Goal: Communication & Community: Answer question/provide support

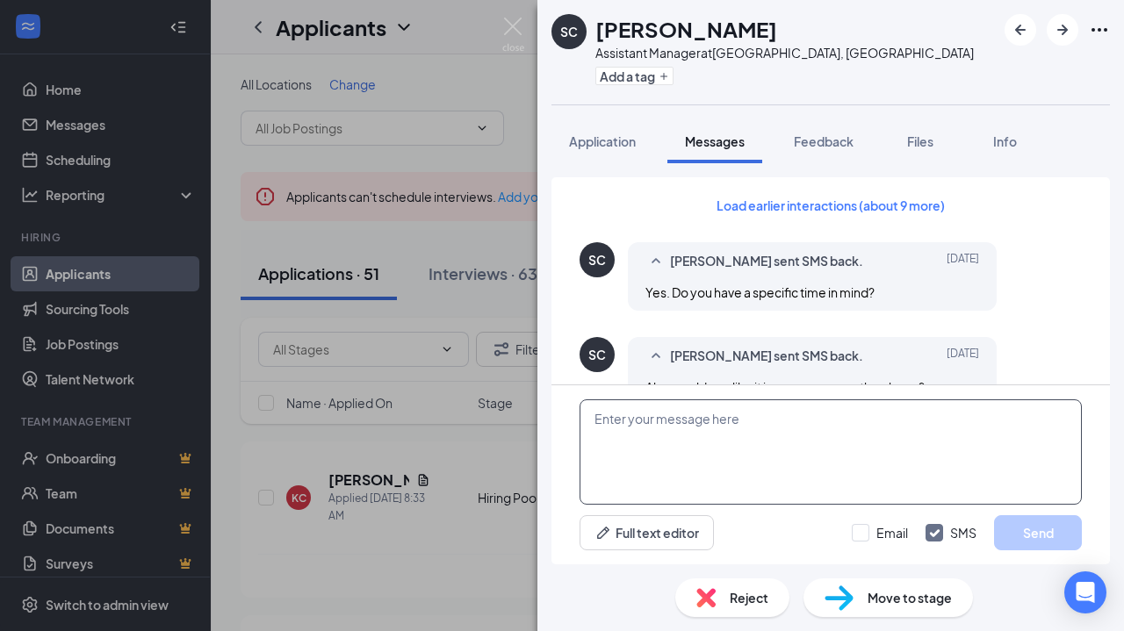
click at [694, 423] on textarea at bounding box center [830, 451] width 502 height 105
type textarea "Hello, just come to the front door."
click at [1024, 519] on button "Send" at bounding box center [1038, 532] width 88 height 35
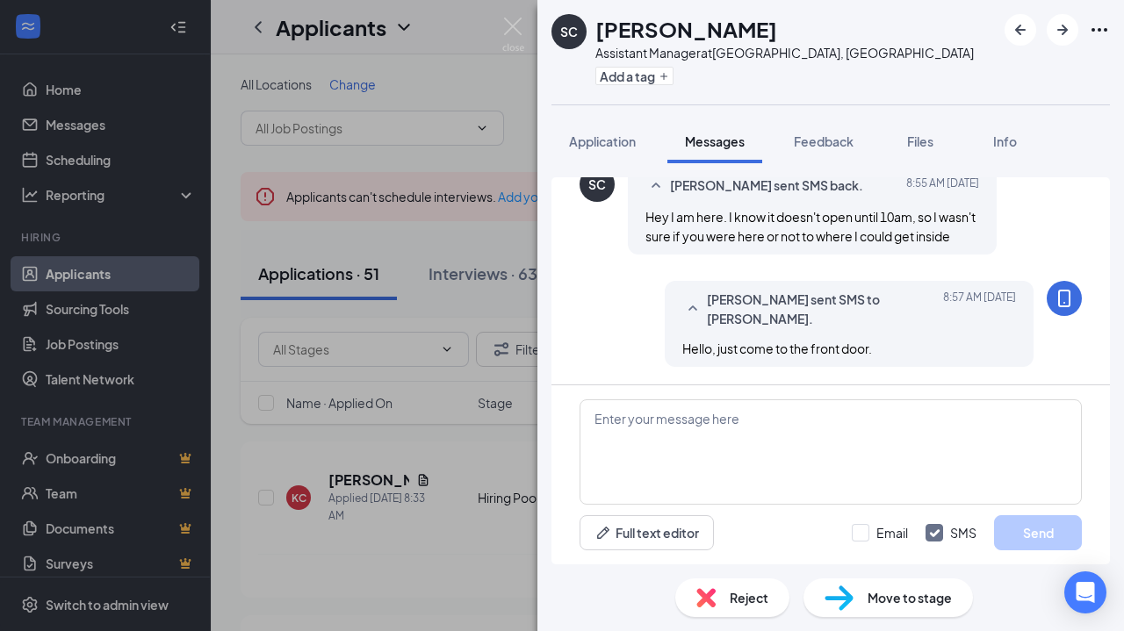
scroll to position [1074, 0]
click at [613, 145] on span "Application" at bounding box center [602, 141] width 67 height 16
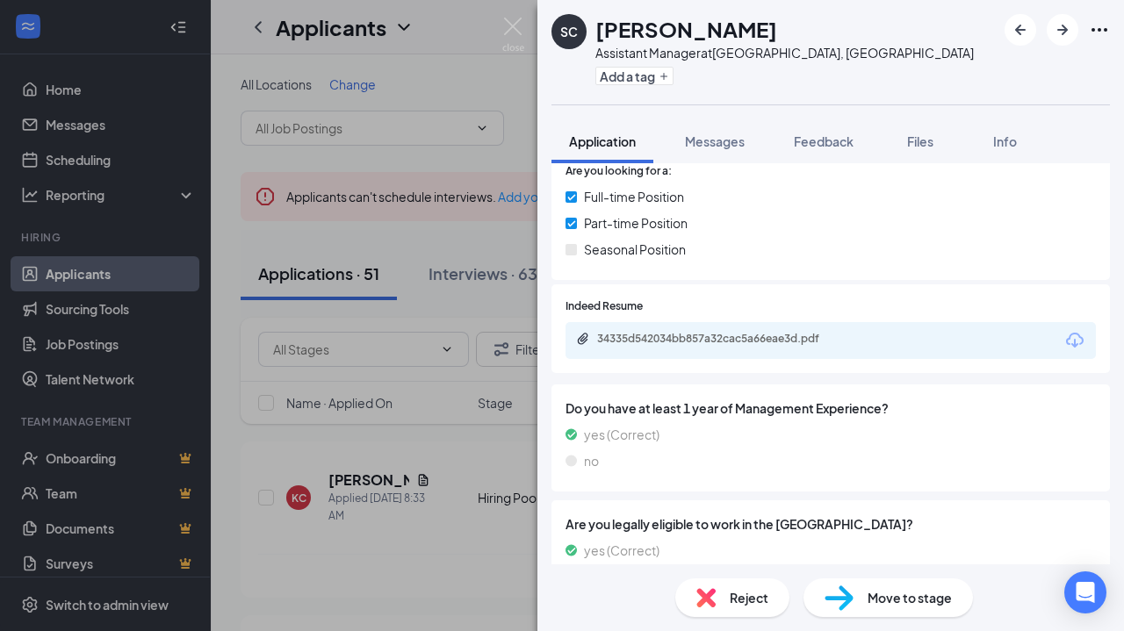
scroll to position [273, 0]
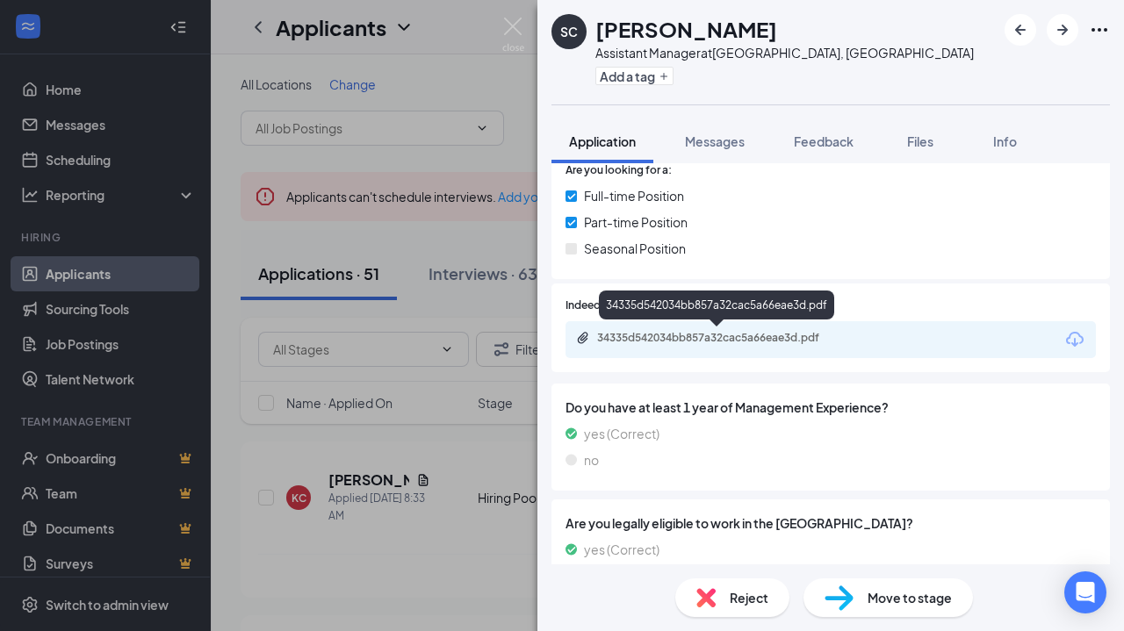
click at [729, 345] on div "34335d542034bb857a32cac5a66eae3d.pdf" at bounding box center [718, 339] width 284 height 17
